Goal: Transaction & Acquisition: Purchase product/service

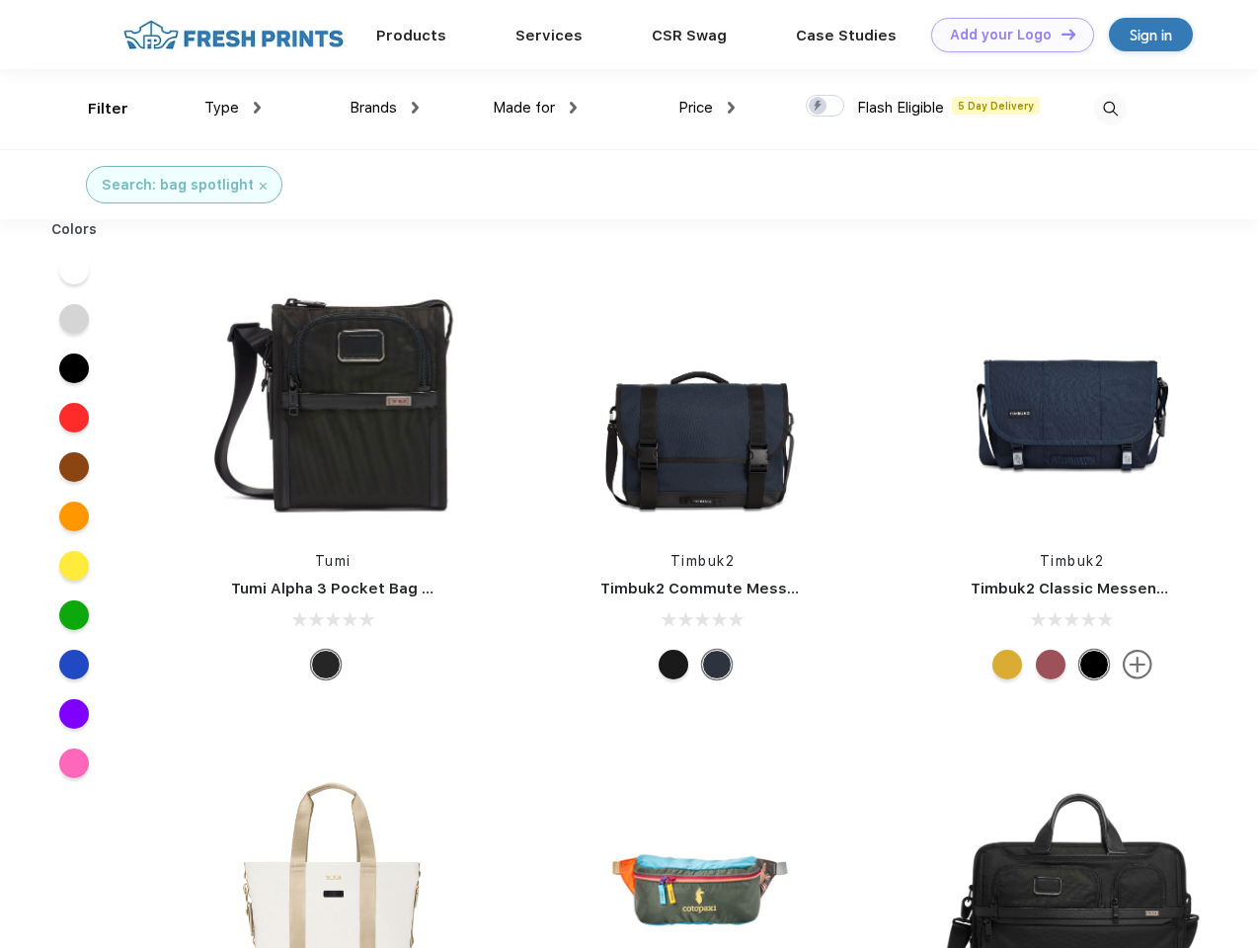
scroll to position [1, 0]
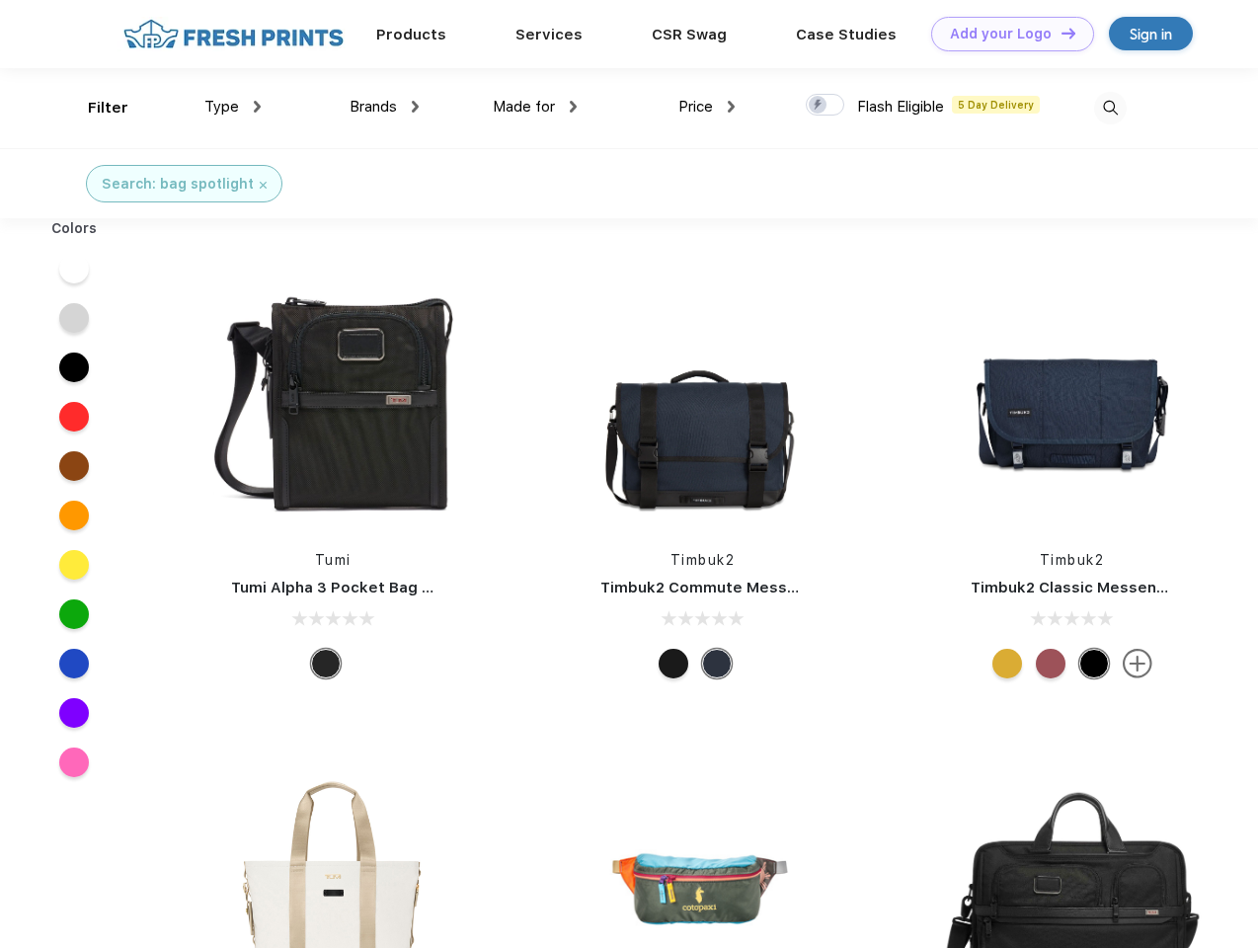
click at [1005, 34] on link "Add your Logo Design Tool" at bounding box center [1012, 34] width 163 height 35
click at [0, 0] on div "Design Tool" at bounding box center [0, 0] width 0 height 0
click at [1060, 33] on link "Add your Logo Design Tool" at bounding box center [1012, 34] width 163 height 35
click at [95, 108] on div "Filter" at bounding box center [108, 108] width 40 height 23
click at [233, 107] on span "Type" at bounding box center [221, 107] width 35 height 18
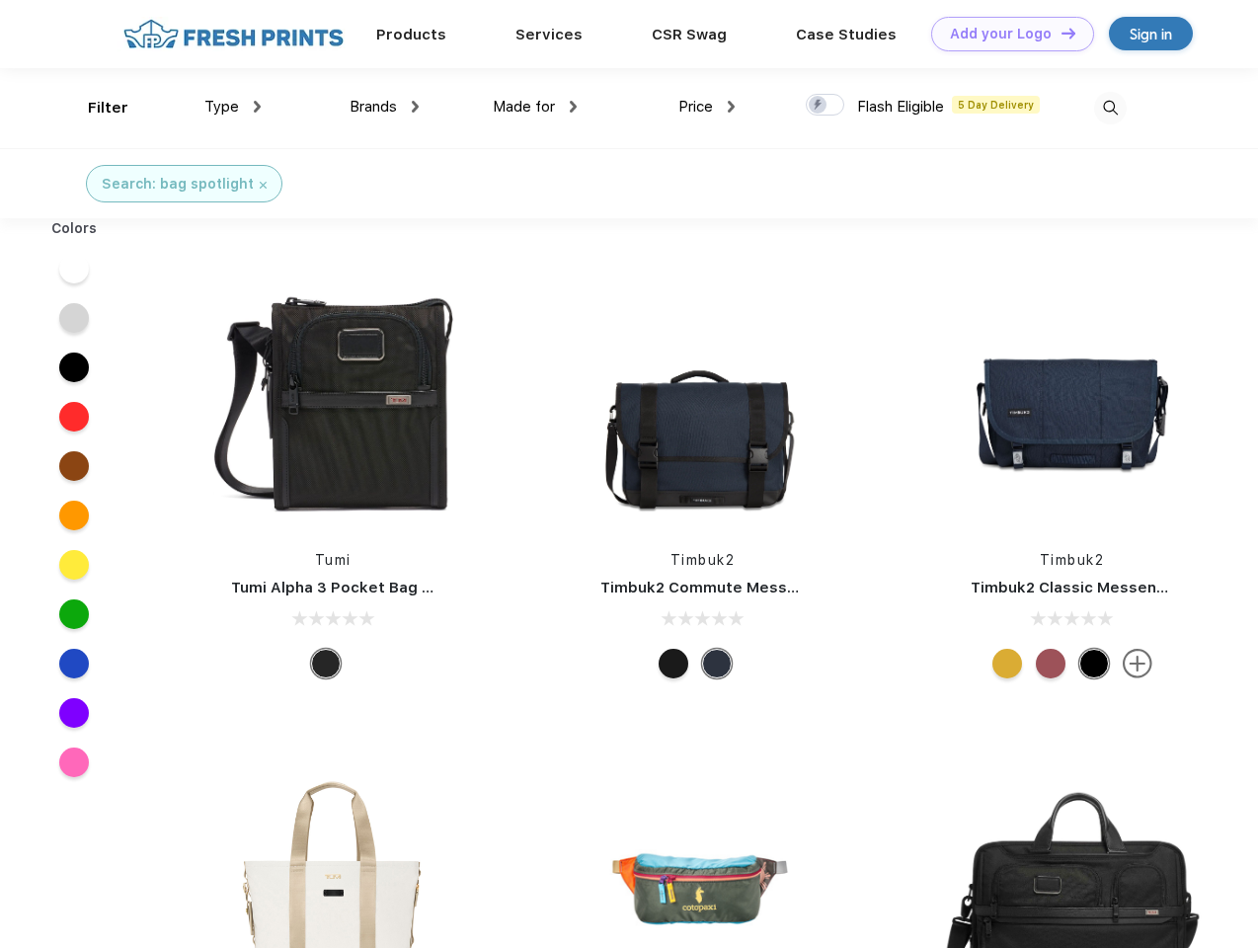
click at [384, 107] on span "Brands" at bounding box center [373, 107] width 47 height 18
click at [535, 107] on span "Made for" at bounding box center [524, 107] width 62 height 18
click at [707, 107] on span "Price" at bounding box center [695, 107] width 35 height 18
click at [826, 106] on div at bounding box center [825, 105] width 39 height 22
click at [819, 106] on input "checkbox" at bounding box center [812, 99] width 13 height 13
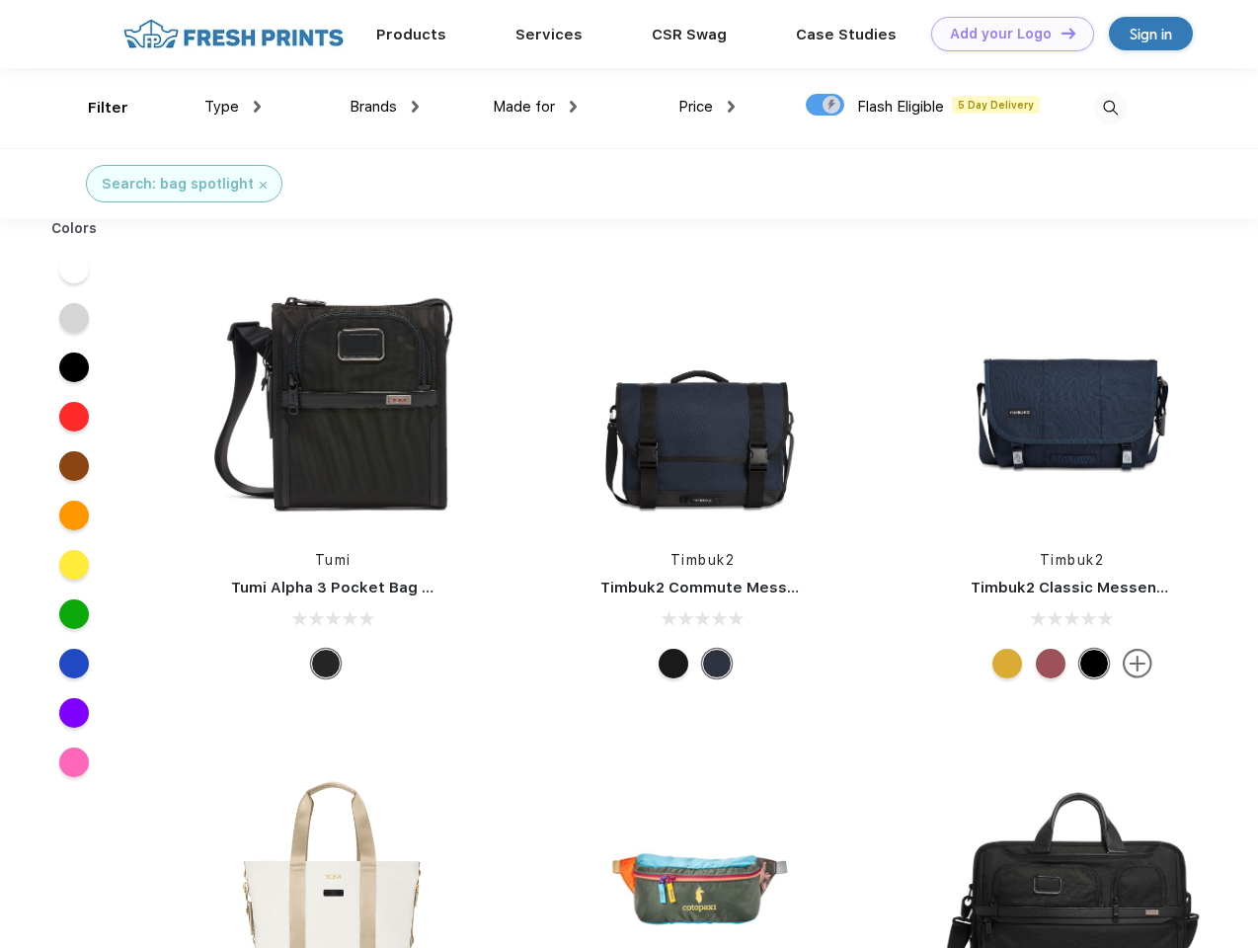
click at [1110, 108] on img at bounding box center [1110, 108] width 33 height 33
